Goal: Information Seeking & Learning: Learn about a topic

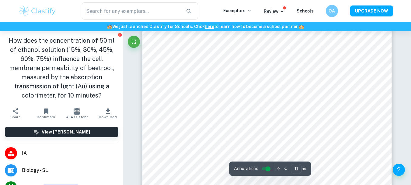
scroll to position [3731, 0]
type input "11"
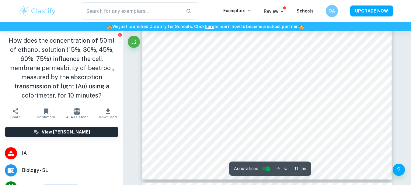
scroll to position [3813, 0]
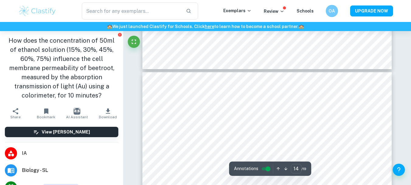
scroll to position [4756, 0]
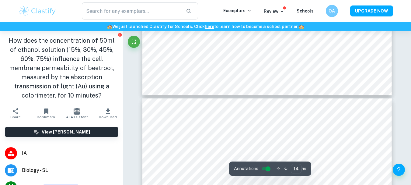
type input "13"
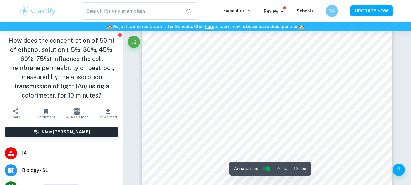
scroll to position [4475, 0]
